Goal: Task Accomplishment & Management: Use online tool/utility

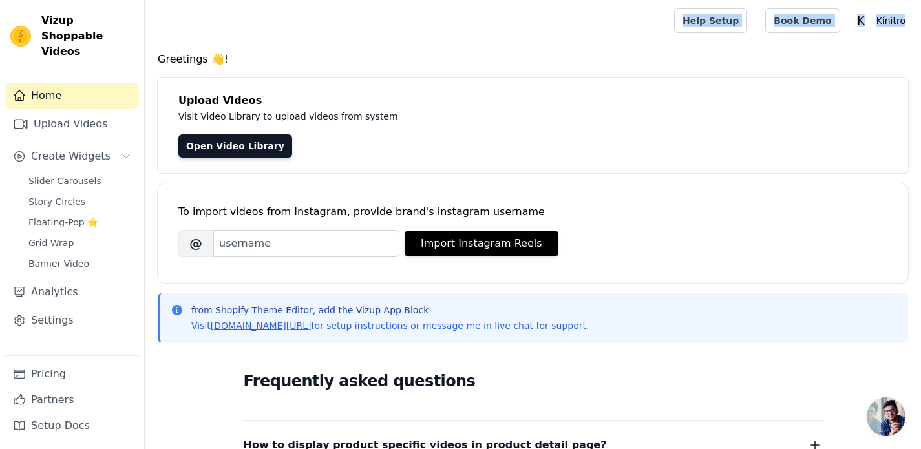
drag, startPoint x: 657, startPoint y: 28, endPoint x: 891, endPoint y: 34, distance: 234.7
click at [891, 34] on div "Help Setup Book Demo Open user menu K Kínitro Settings Help Docs Sign out" at bounding box center [533, 20] width 776 height 41
click at [883, 50] on main "Greetings 👋! Upload Videos Visit Video Library to upload videos from system Ope…" at bounding box center [533, 383] width 776 height 684
click at [69, 111] on link "Upload Videos" at bounding box center [72, 124] width 134 height 26
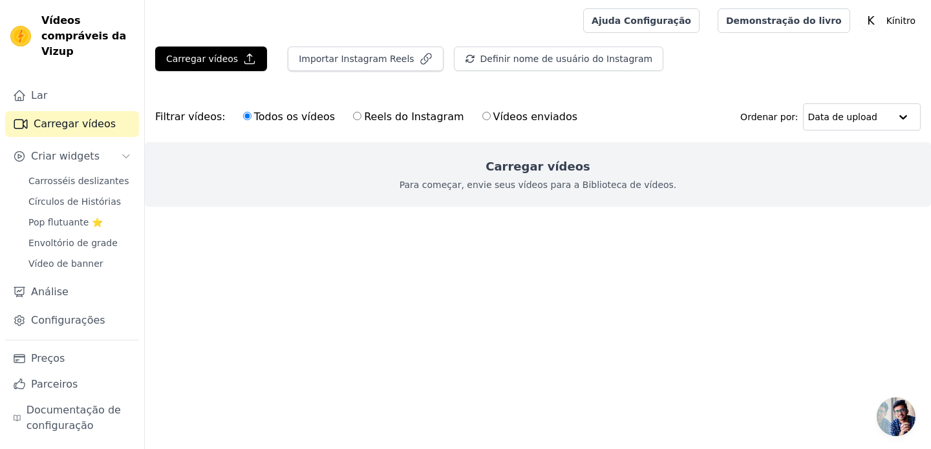
click at [419, 120] on font "Reels do Instagram" at bounding box center [414, 117] width 100 height 12
click at [361, 120] on input "Reels do Instagram" at bounding box center [357, 116] width 8 height 8
radio input "true"
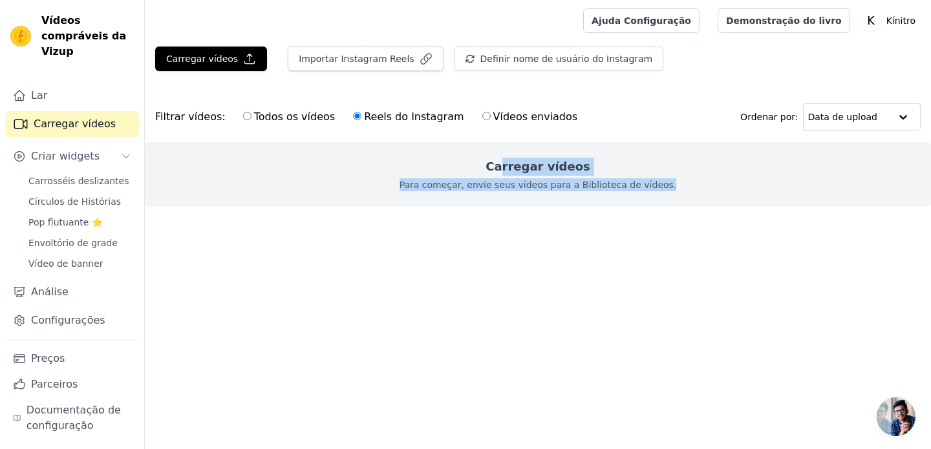
drag, startPoint x: 506, startPoint y: 167, endPoint x: 597, endPoint y: 191, distance: 93.8
click at [597, 191] on div "Carregar vídeos Para começar, envie seus vídeos para a Biblioteca de vídeos." at bounding box center [538, 174] width 786 height 65
click at [602, 193] on div "Carregar vídeos Para começar, envie seus vídeos para a Biblioteca de vídeos." at bounding box center [538, 174] width 786 height 65
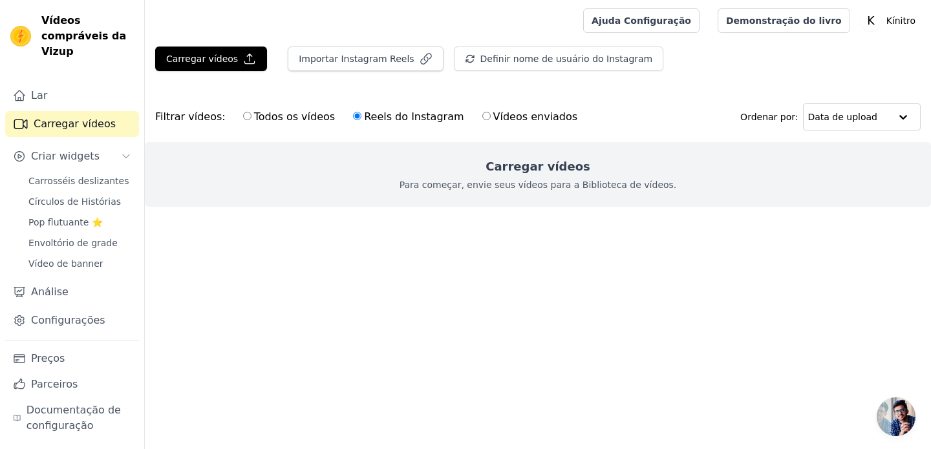
click at [509, 259] on html "Vídeos compráveis ​​da Vizup Lar Carregar vídeos Criar widgets Carrosséis desli…" at bounding box center [465, 129] width 931 height 259
click at [560, 259] on html "Vídeos compráveis ​​da Vizup Lar Carregar vídeos Criar widgets Carrosséis desli…" at bounding box center [465, 129] width 931 height 259
